Goal: Navigation & Orientation: Find specific page/section

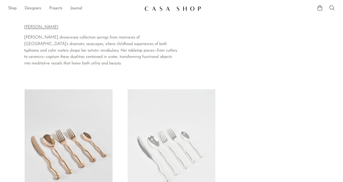
scroll to position [8, 0]
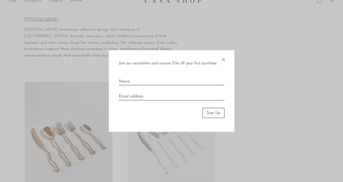
click at [221, 58] on span "×" at bounding box center [222, 58] width 5 height 16
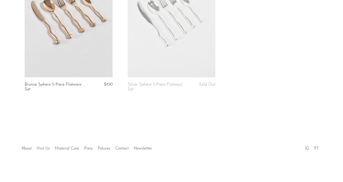
scroll to position [0, 0]
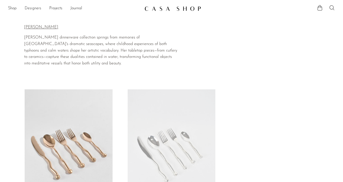
click at [31, 8] on link "Designers" at bounding box center [33, 8] width 17 height 7
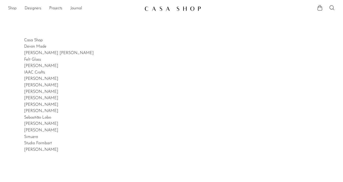
click at [10, 10] on link "Shop" at bounding box center [12, 8] width 9 height 7
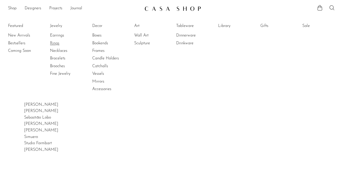
click at [55, 45] on link "Rings" at bounding box center [69, 43] width 38 height 6
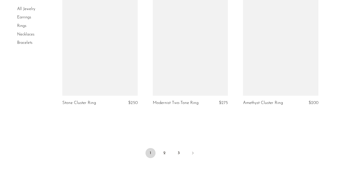
scroll to position [1482, 0]
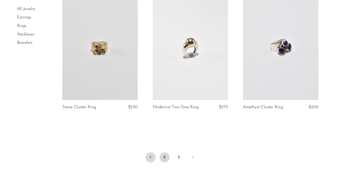
click at [165, 155] on link "2" at bounding box center [164, 157] width 10 height 10
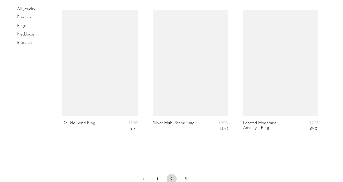
scroll to position [1526, 0]
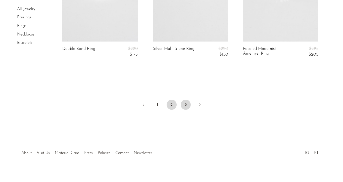
click at [184, 100] on link "3" at bounding box center [186, 104] width 10 height 10
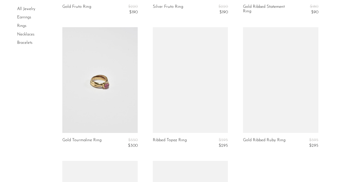
scroll to position [1225, 0]
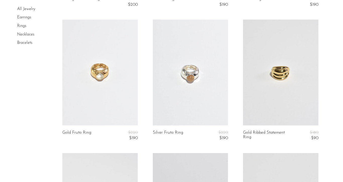
click at [25, 35] on link "Necklaces" at bounding box center [25, 34] width 17 height 4
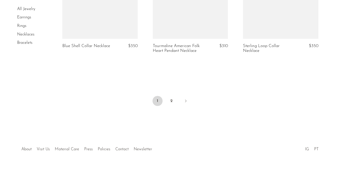
scroll to position [1562, 0]
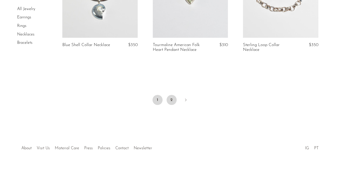
click at [172, 98] on link "2" at bounding box center [171, 100] width 10 height 10
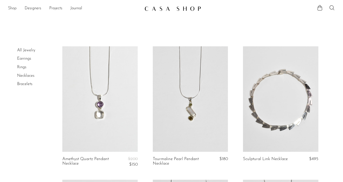
click at [11, 8] on link "Shop" at bounding box center [12, 8] width 9 height 7
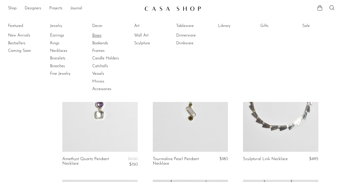
click at [96, 35] on link "Boxes" at bounding box center [111, 36] width 38 height 6
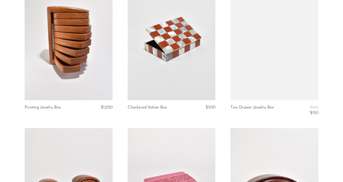
scroll to position [944, 0]
